Goal: Task Accomplishment & Management: Manage account settings

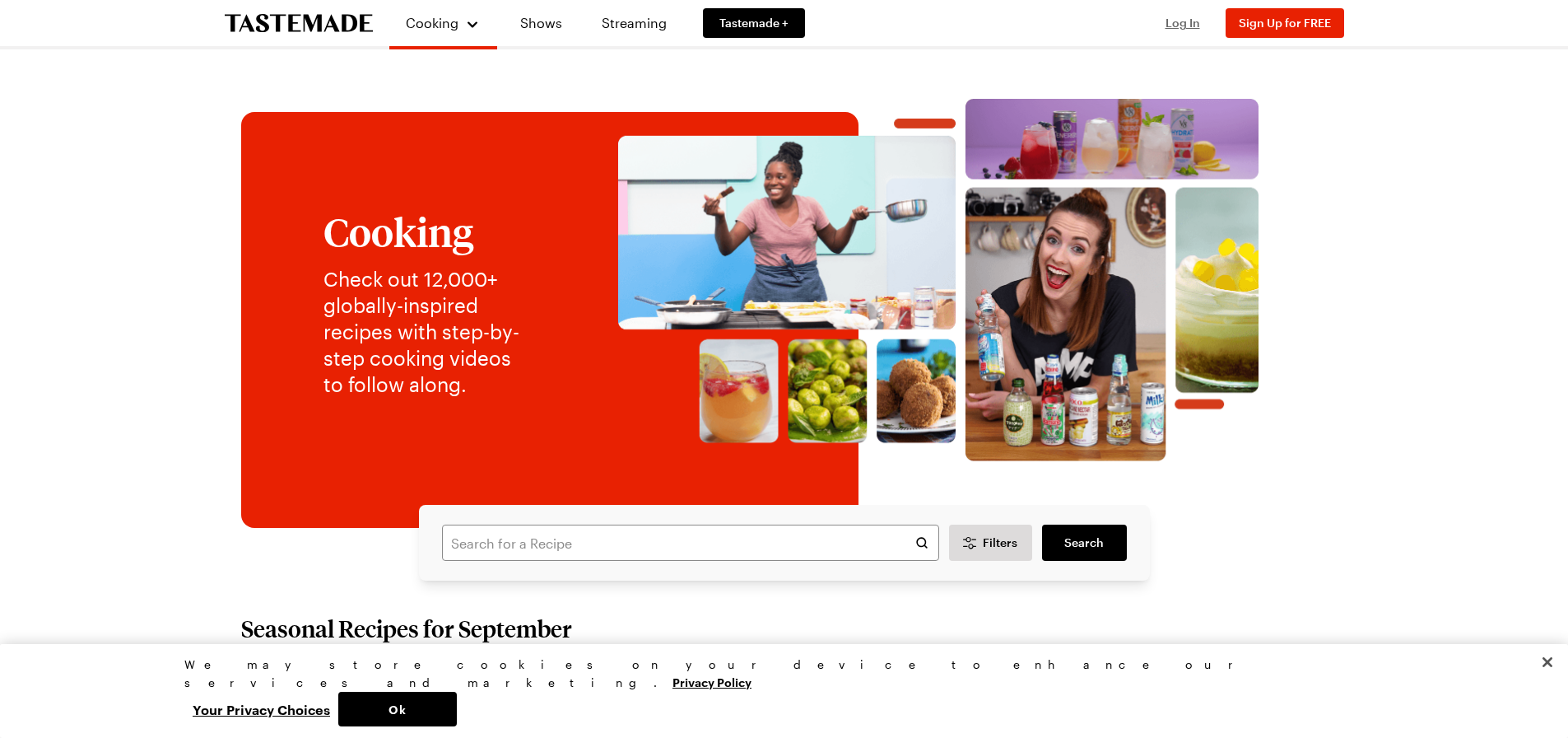
click at [1169, 20] on span "Log In" at bounding box center [1183, 22] width 35 height 14
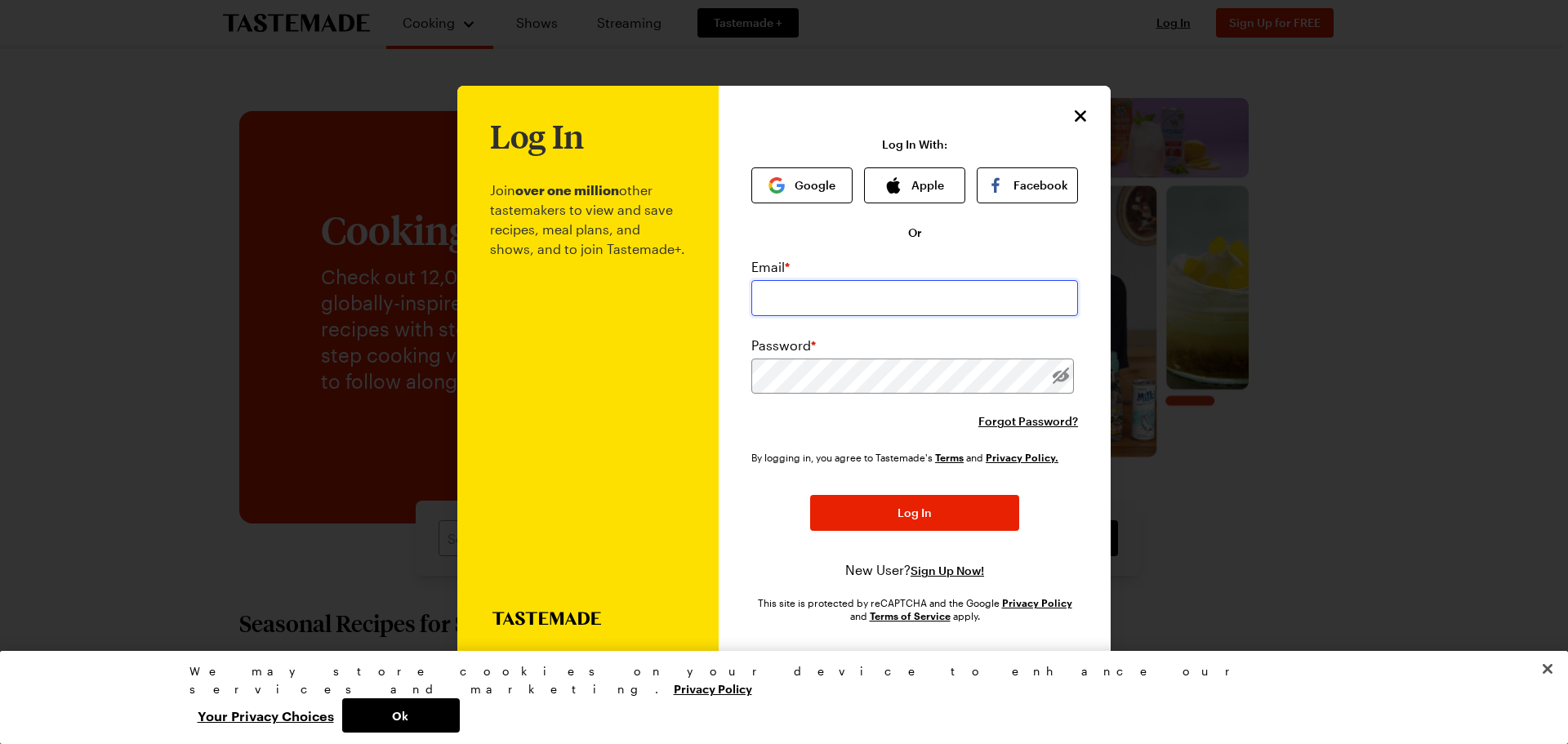
click at [815, 298] on input "email" at bounding box center [914, 298] width 326 height 36
type input "[PERSON_NAME][EMAIL_ADDRESS][PERSON_NAME][DOMAIN_NAME]"
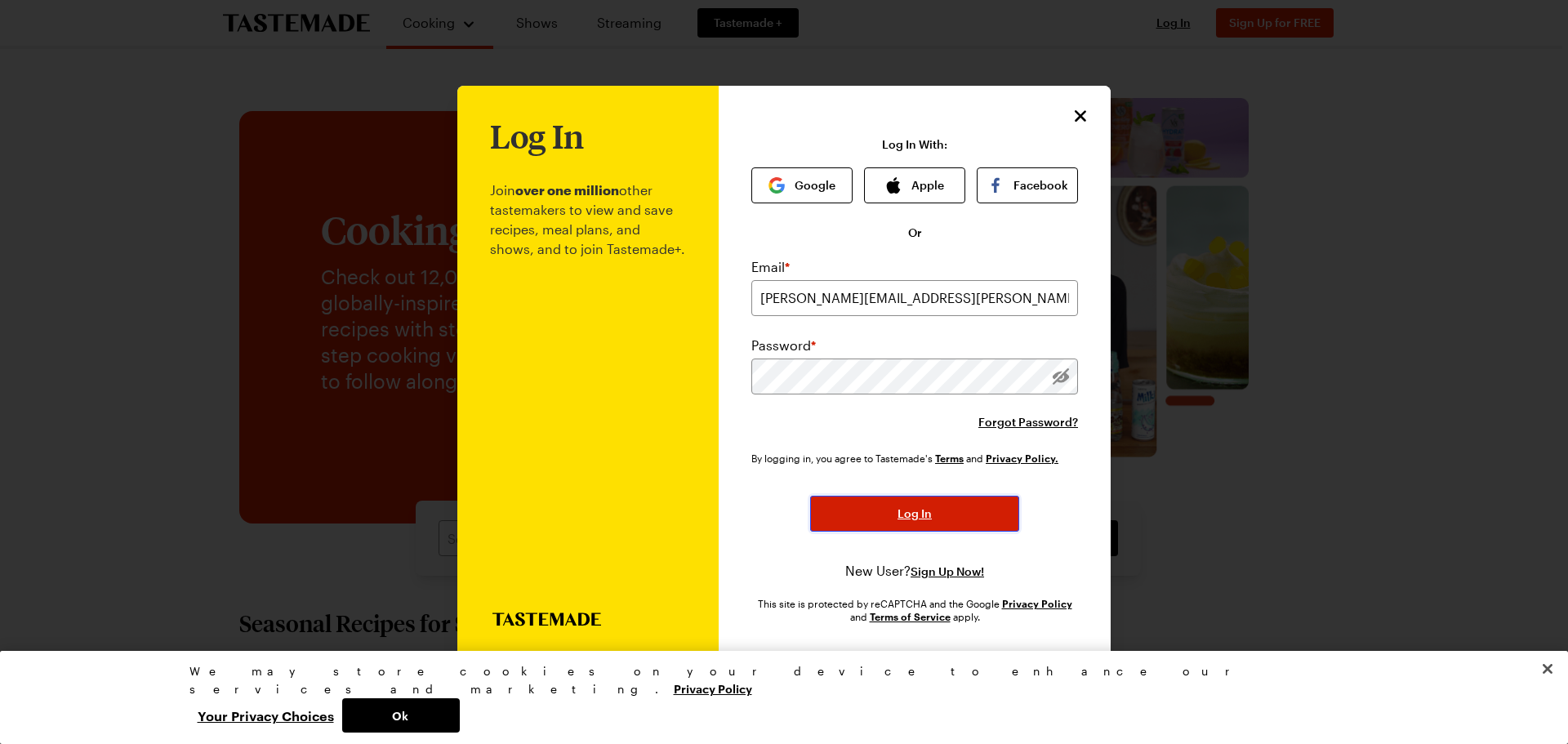
click at [883, 518] on button "Log In" at bounding box center [914, 514] width 209 height 36
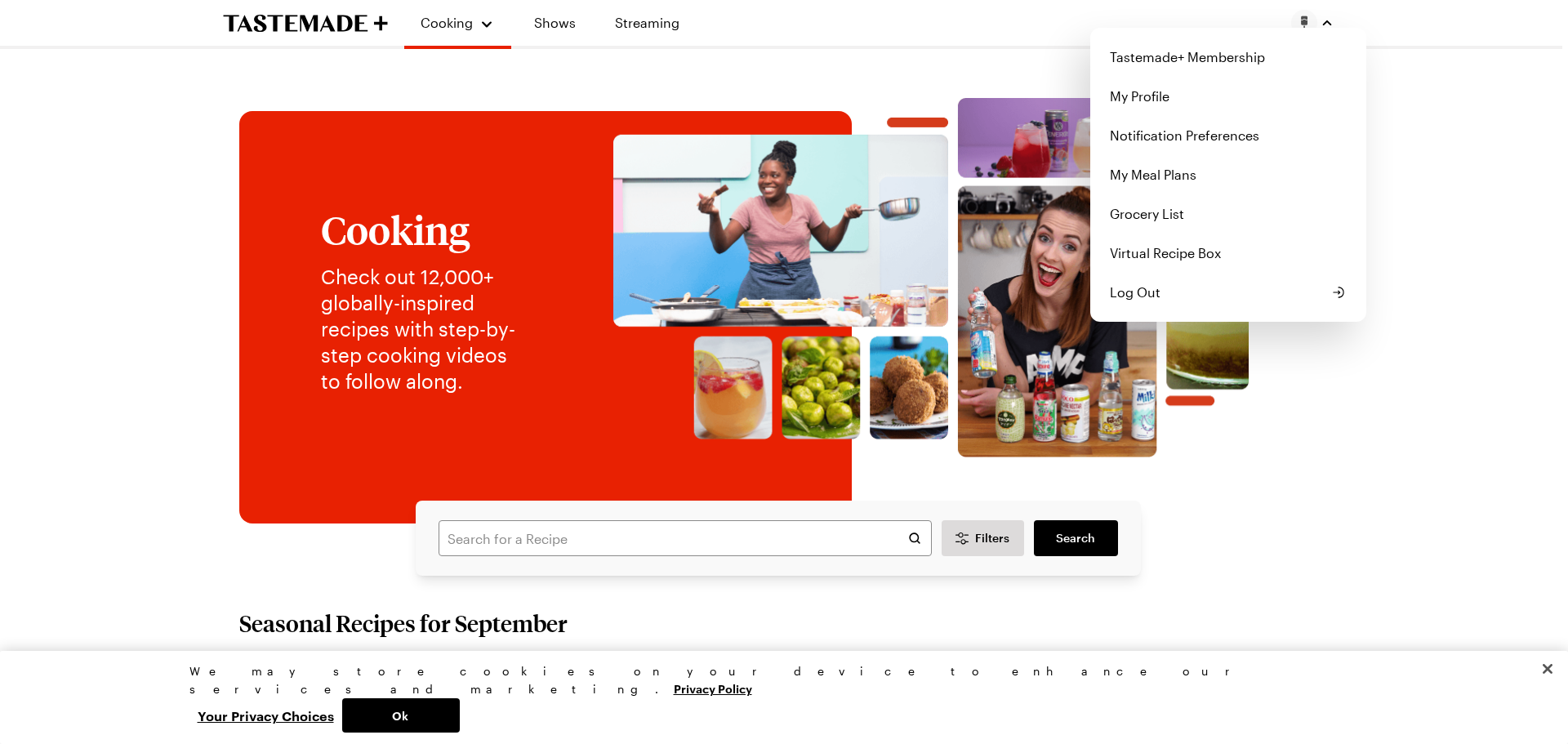
click at [1304, 22] on img "button" at bounding box center [1303, 23] width 26 height 26
click at [1162, 44] on link "Tastemade+ Membership" at bounding box center [1228, 56] width 256 height 39
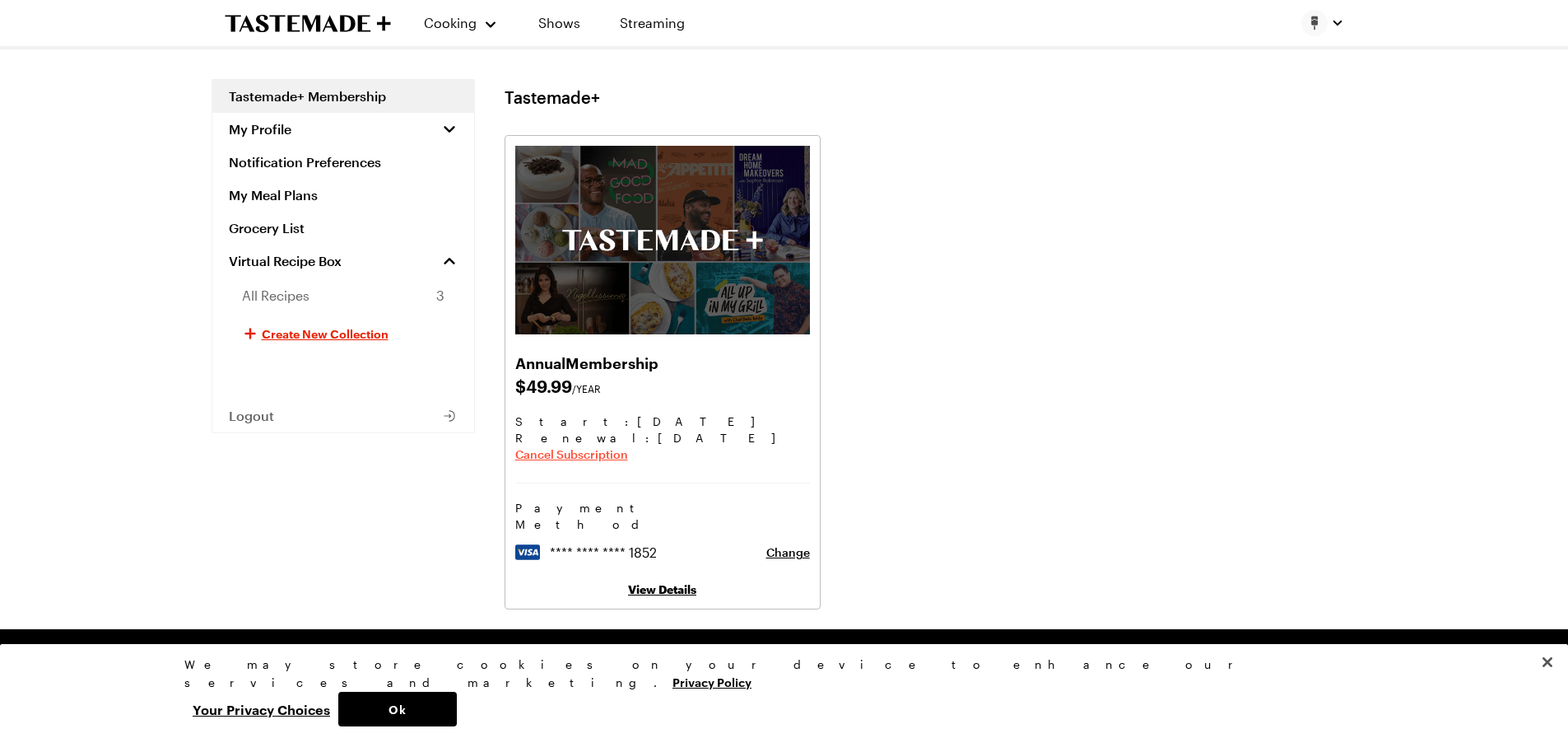
click at [597, 457] on span "Cancel Subscription" at bounding box center [571, 455] width 113 height 17
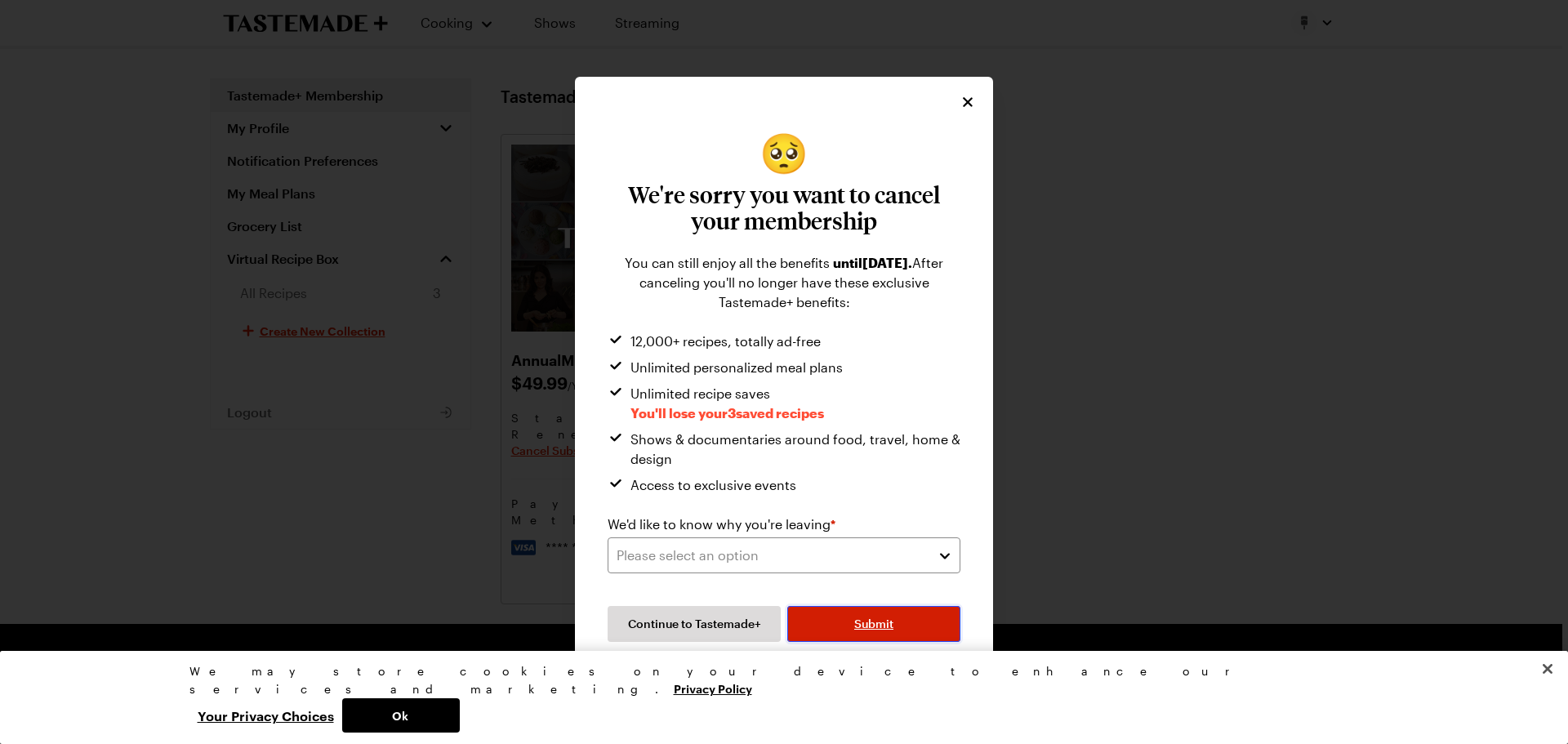
click at [861, 628] on span "Submit" at bounding box center [874, 624] width 39 height 16
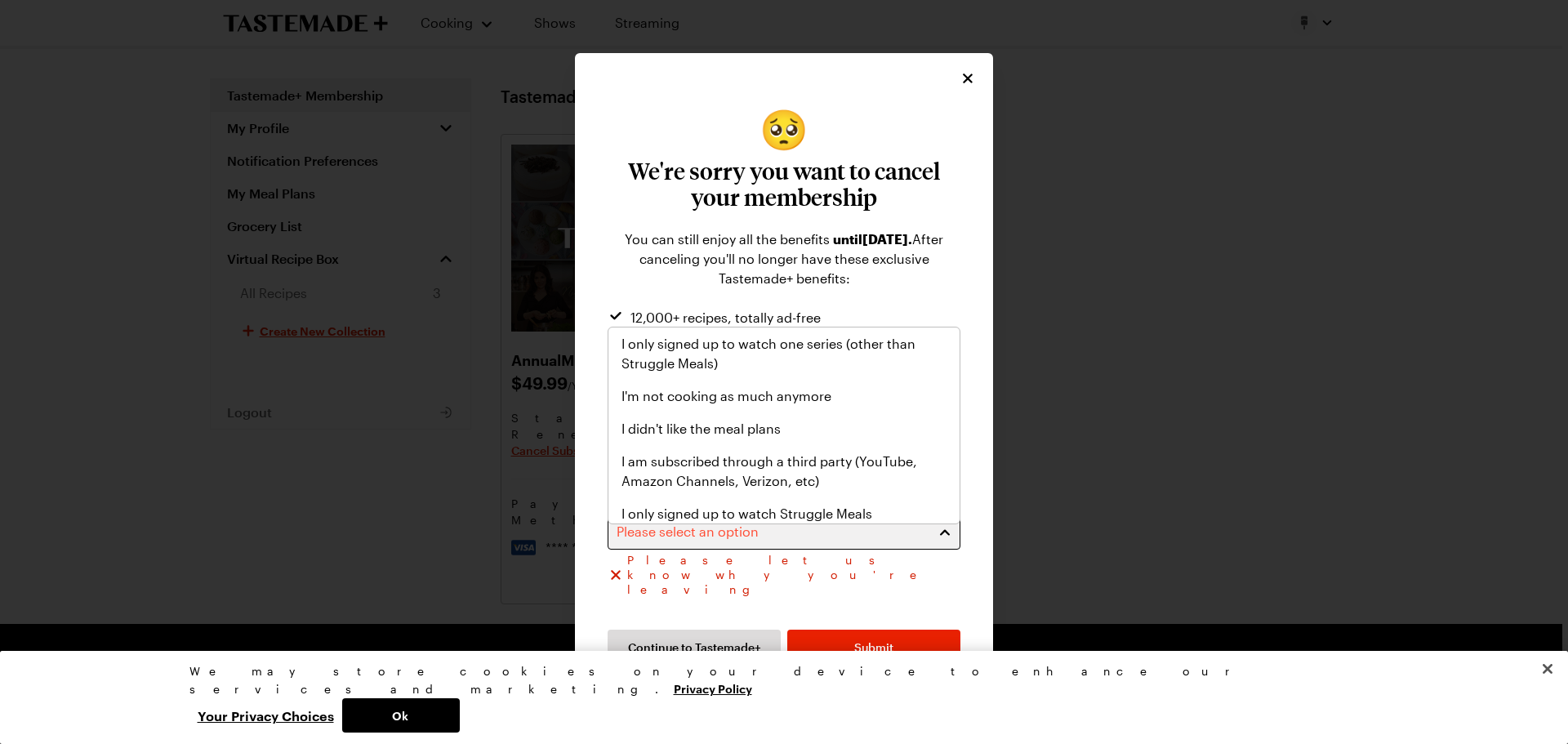
click at [749, 540] on div "Please select an option" at bounding box center [771, 532] width 310 height 20
click at [755, 394] on span "I'm not cooking as much anymore" at bounding box center [726, 397] width 210 height 20
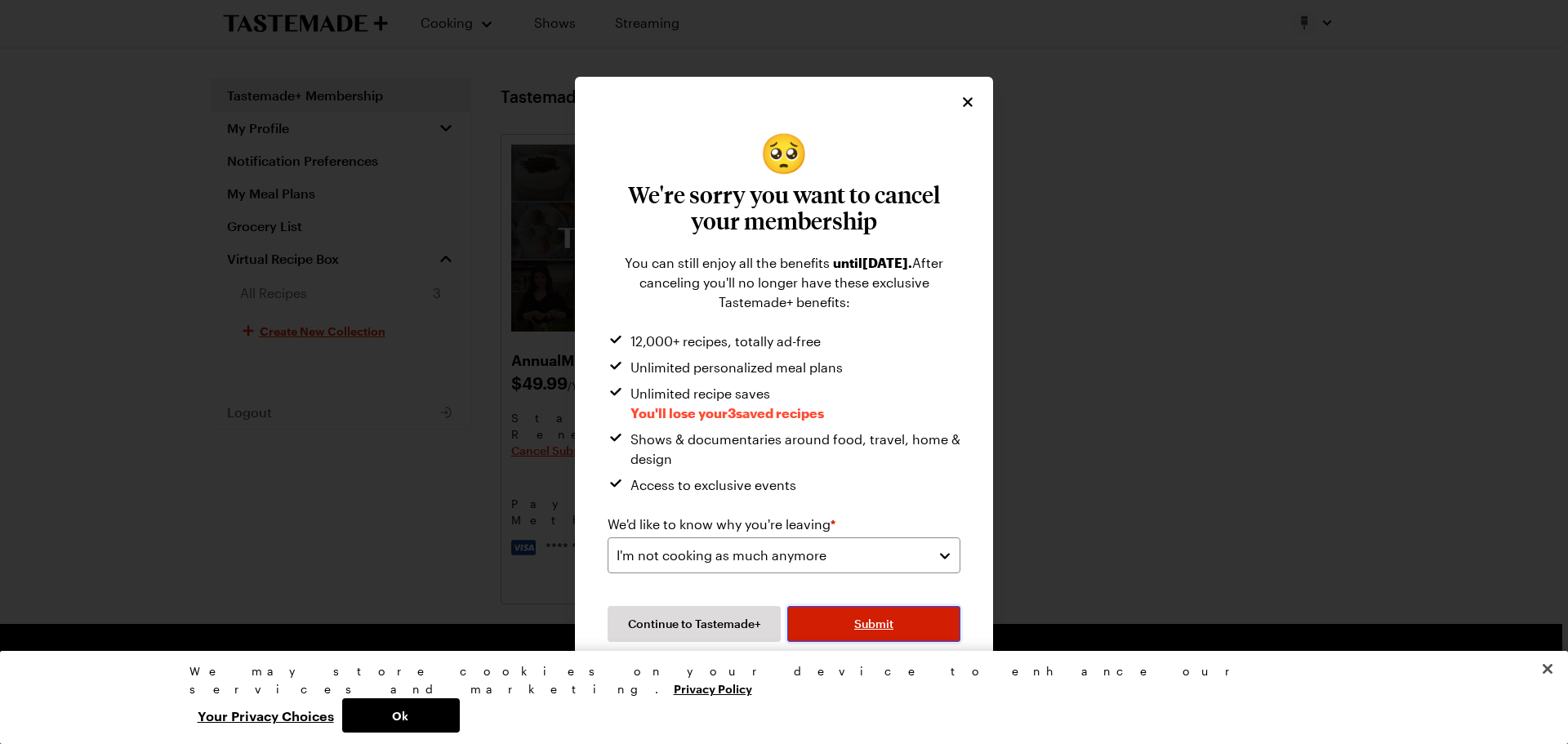
click at [873, 620] on span "Submit" at bounding box center [874, 624] width 39 height 16
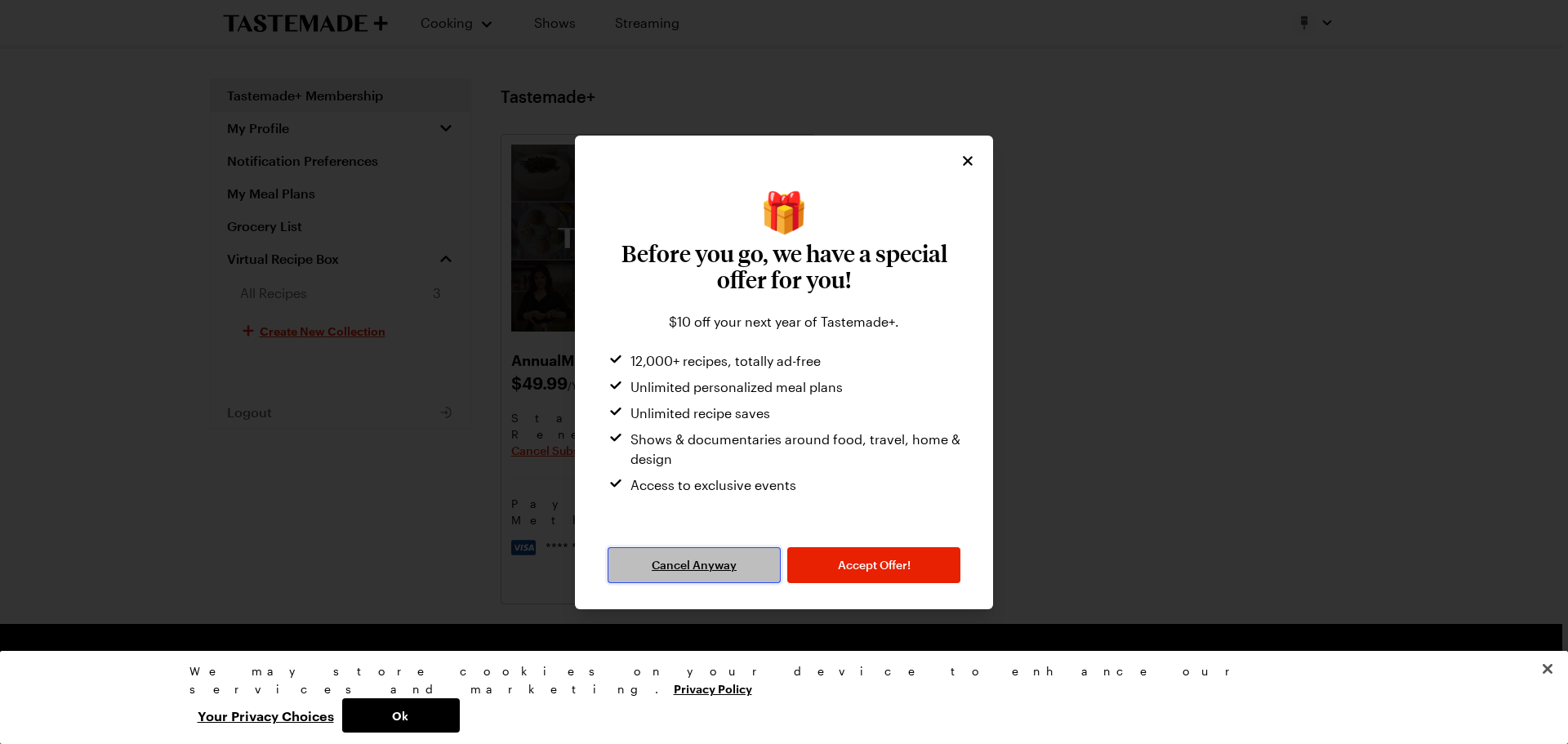
click at [731, 561] on span "Cancel Anyway" at bounding box center [694, 566] width 85 height 16
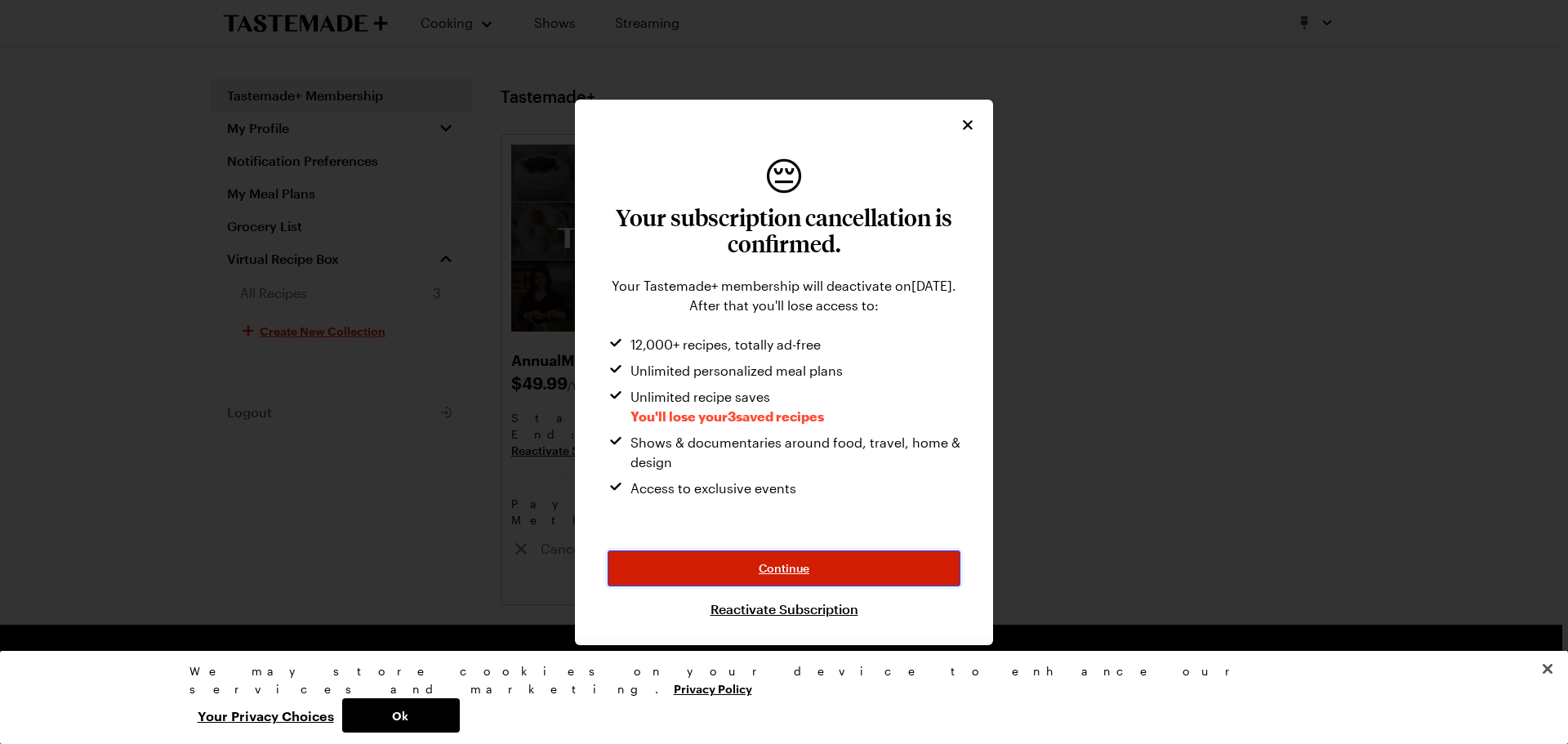
click at [796, 567] on span "Continue" at bounding box center [784, 568] width 51 height 16
